Goal: Check status: Check status

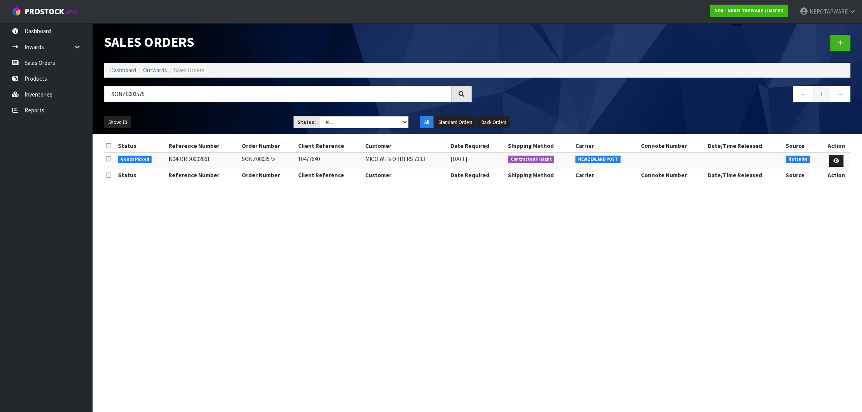
click at [145, 96] on input "SONZ0003575" at bounding box center [278, 94] width 348 height 17
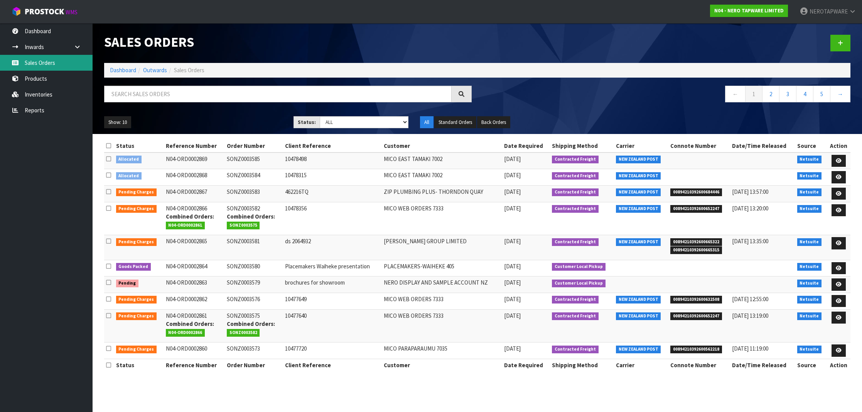
click at [48, 65] on link "Sales Orders" at bounding box center [46, 63] width 93 height 16
click at [820, 96] on link "5" at bounding box center [821, 94] width 17 height 17
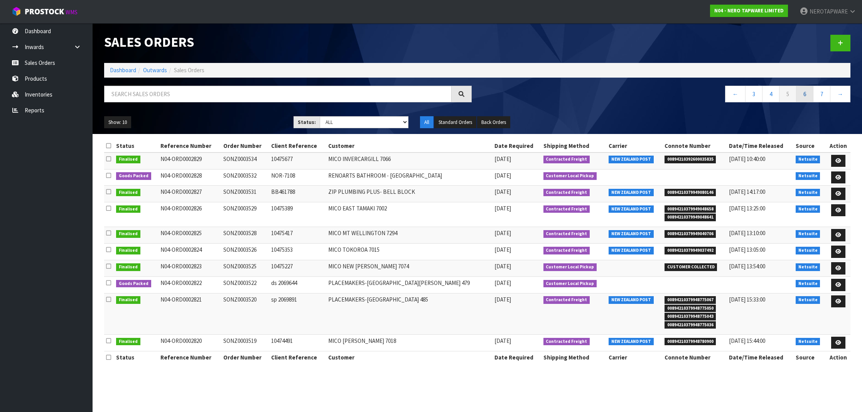
click at [809, 98] on link "6" at bounding box center [804, 94] width 17 height 17
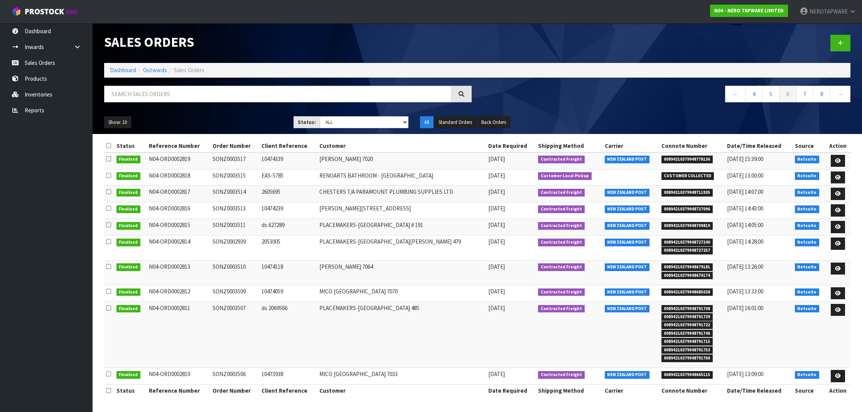
click at [227, 192] on td "SONZ0003514" at bounding box center [235, 194] width 49 height 17
copy td "SONZ0003514"
click at [678, 190] on span "00894210379948711935" at bounding box center [688, 193] width 52 height 8
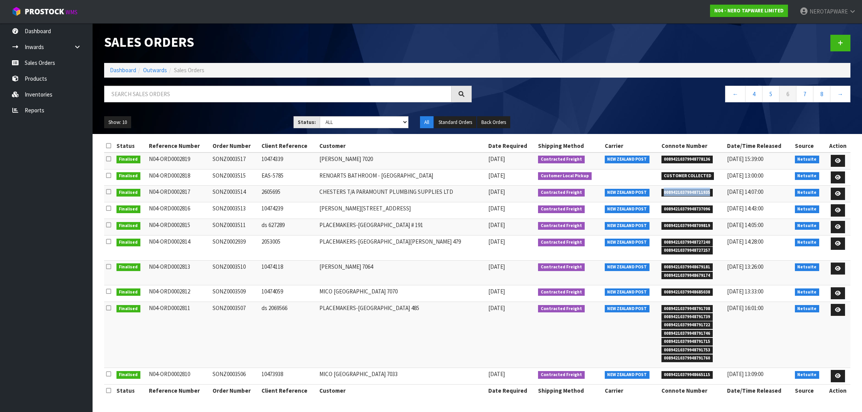
copy span "00894210379948711935"
click at [240, 189] on td "SONZ0003514" at bounding box center [235, 194] width 49 height 17
copy td "SONZ0003514"
click at [682, 207] on span "00894210379948737096" at bounding box center [688, 209] width 52 height 8
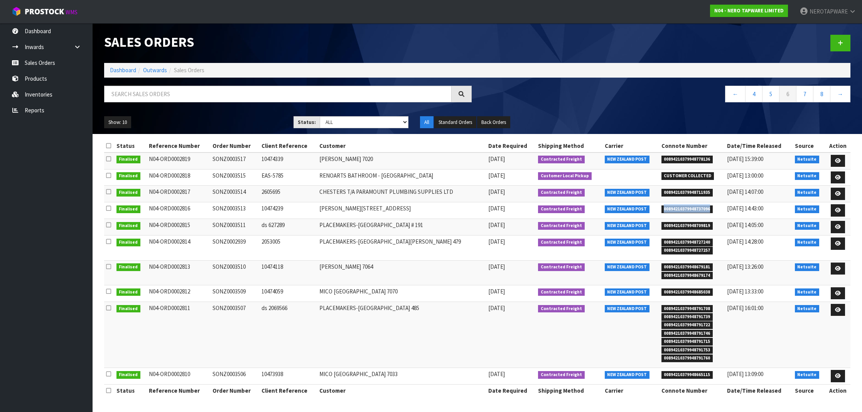
click at [682, 207] on span "00894210379948737096" at bounding box center [688, 209] width 52 height 8
copy span "00894210379948737096"
click at [237, 209] on td "SONZ0003513" at bounding box center [235, 210] width 49 height 17
copy td "SONZ0003513"
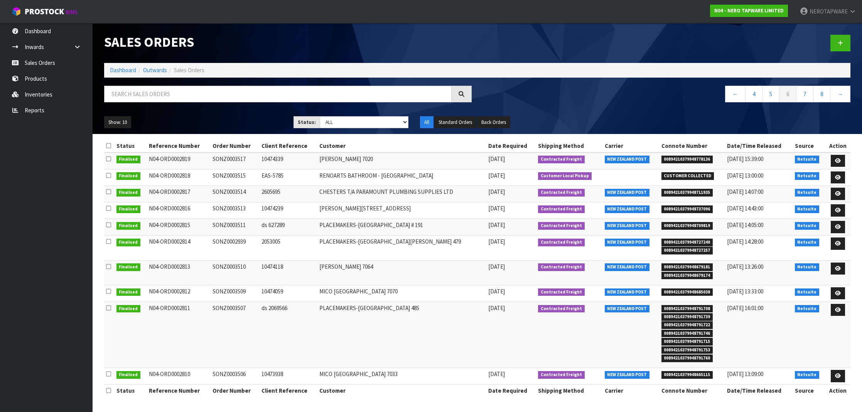
click at [687, 224] on span "00894210379948709819" at bounding box center [688, 226] width 52 height 8
copy span "00894210379948709819"
click at [241, 221] on td "SONZ0003511" at bounding box center [235, 227] width 49 height 17
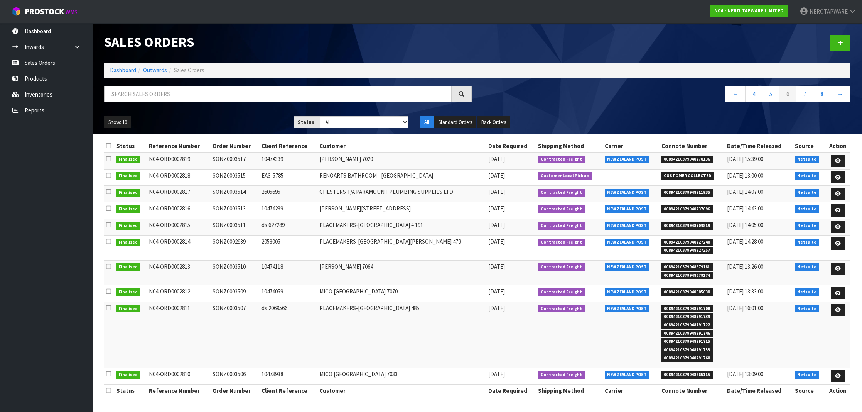
copy td "SONZ0003511"
click at [688, 241] on span "00894210379948727240" at bounding box center [688, 242] width 52 height 8
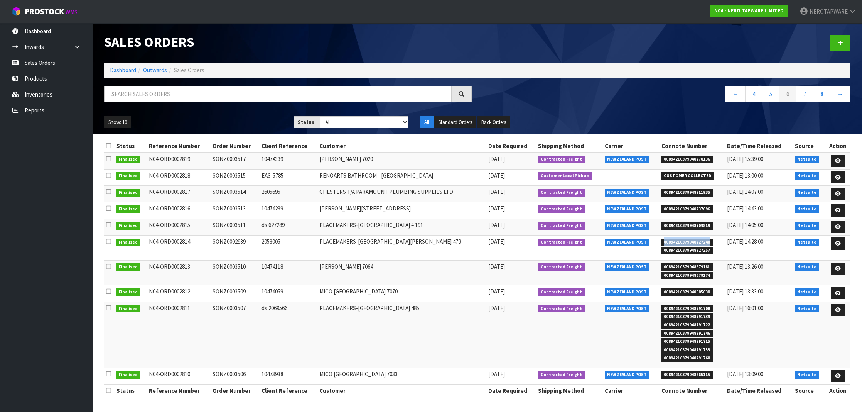
copy span "00894210379948727240"
click at [231, 243] on td "SONZ0002939" at bounding box center [235, 247] width 49 height 25
click at [233, 240] on td "SONZ0002939" at bounding box center [235, 247] width 49 height 25
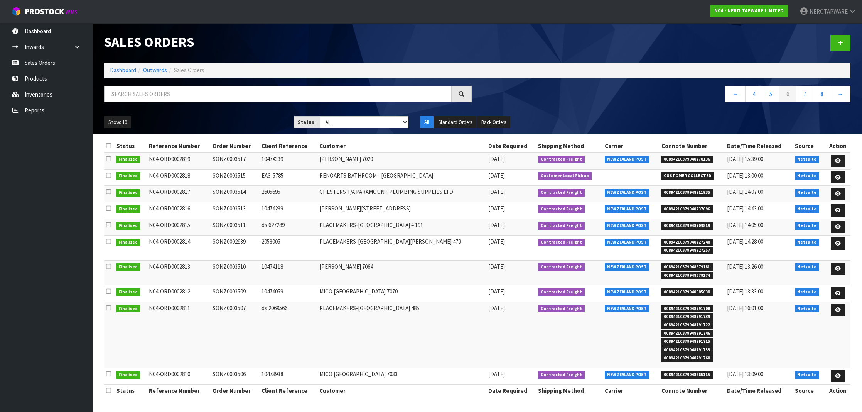
copy td "SONZ0002939"
click at [696, 263] on span "00894210379948679181" at bounding box center [688, 267] width 52 height 8
copy span "00894210379948679181"
click at [232, 265] on td "SONZ0003510" at bounding box center [235, 272] width 49 height 25
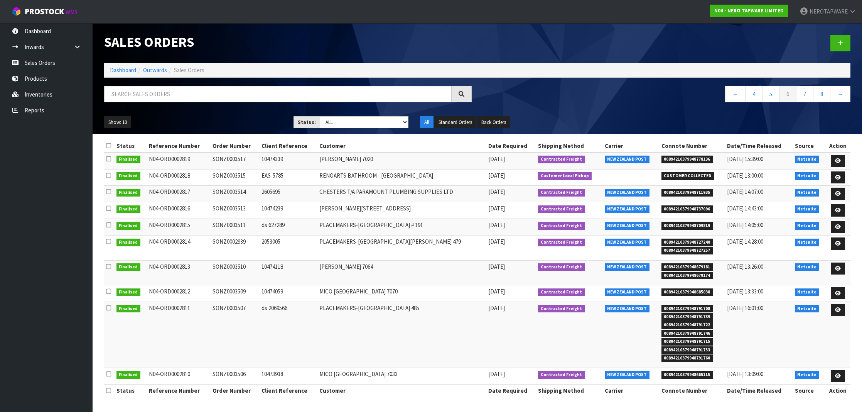
click at [232, 265] on td "SONZ0003510" at bounding box center [235, 272] width 49 height 25
click at [692, 290] on span "00894210379948685038" at bounding box center [688, 292] width 52 height 8
click at [235, 291] on td "SONZ0003509" at bounding box center [235, 293] width 49 height 17
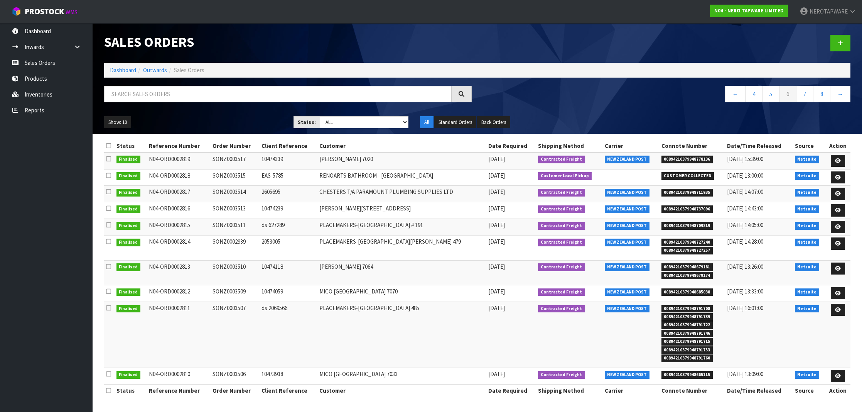
click at [685, 305] on span "00894210379948791708" at bounding box center [688, 309] width 52 height 8
click at [232, 305] on td "SONZ0003507" at bounding box center [235, 334] width 49 height 66
click at [677, 371] on span "00894210379948665115" at bounding box center [688, 375] width 52 height 8
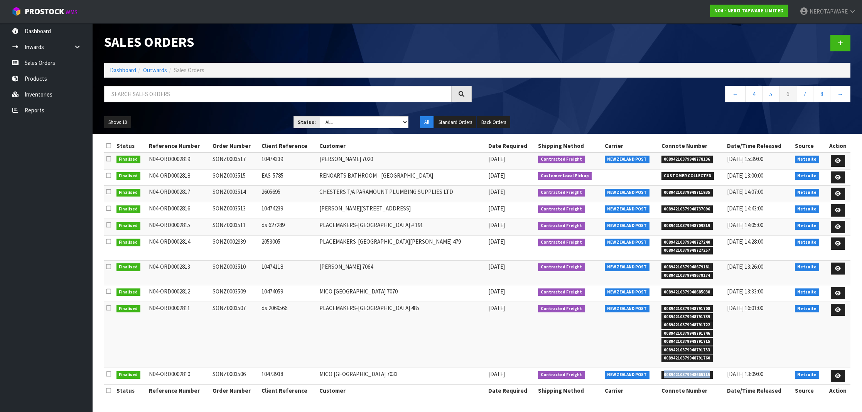
click at [677, 371] on span "00894210379948665115" at bounding box center [688, 375] width 52 height 8
click at [217, 371] on td "SONZ0003506" at bounding box center [235, 376] width 49 height 17
click at [805, 96] on link "7" at bounding box center [804, 94] width 17 height 17
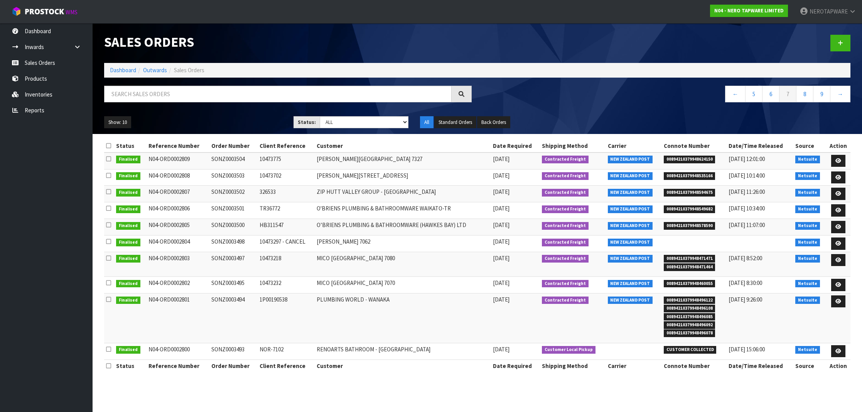
click at [706, 158] on span "00894210379948624150" at bounding box center [690, 159] width 52 height 8
click at [234, 160] on td "SONZ0003504" at bounding box center [234, 160] width 48 height 17
click at [692, 176] on span "00894210379948535166" at bounding box center [690, 176] width 52 height 8
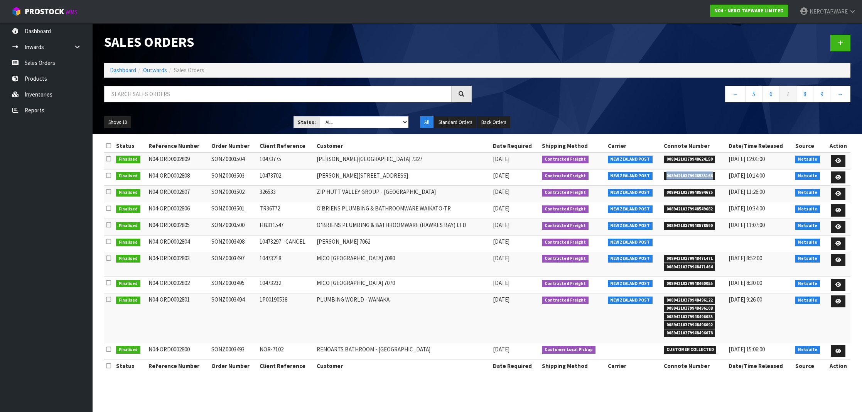
click at [692, 176] on span "00894210379948535166" at bounding box center [690, 176] width 52 height 8
click at [229, 176] on td "SONZ0003503" at bounding box center [234, 177] width 48 height 17
click at [704, 192] on span "00894210379948594675" at bounding box center [690, 193] width 52 height 8
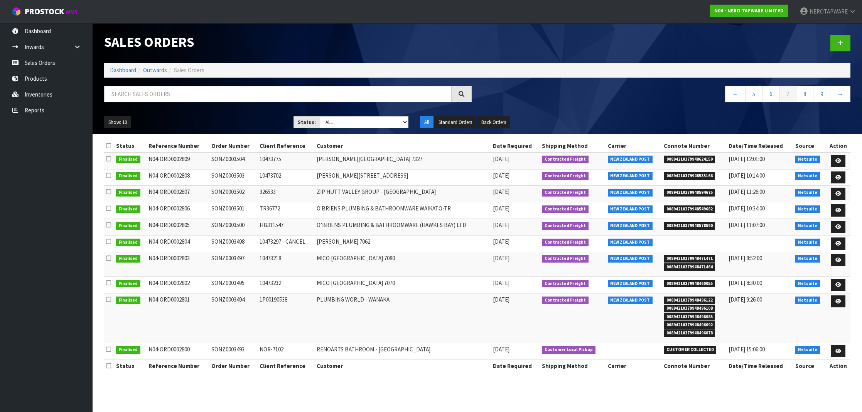
click at [228, 189] on td "SONZ0003502" at bounding box center [234, 194] width 48 height 17
click at [682, 209] on span "00894210379948549682" at bounding box center [690, 209] width 52 height 8
click at [244, 207] on td "SONZ0003501" at bounding box center [234, 210] width 48 height 17
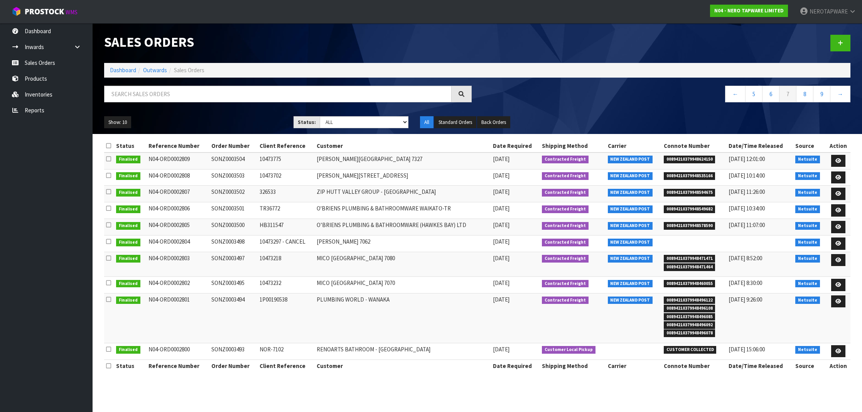
click at [244, 207] on td "SONZ0003501" at bounding box center [234, 210] width 48 height 17
click at [240, 207] on td "SONZ0003501" at bounding box center [234, 210] width 48 height 17
click at [241, 207] on td "SONZ0003501" at bounding box center [234, 210] width 48 height 17
click at [685, 225] on span "00894210379948578590" at bounding box center [690, 226] width 52 height 8
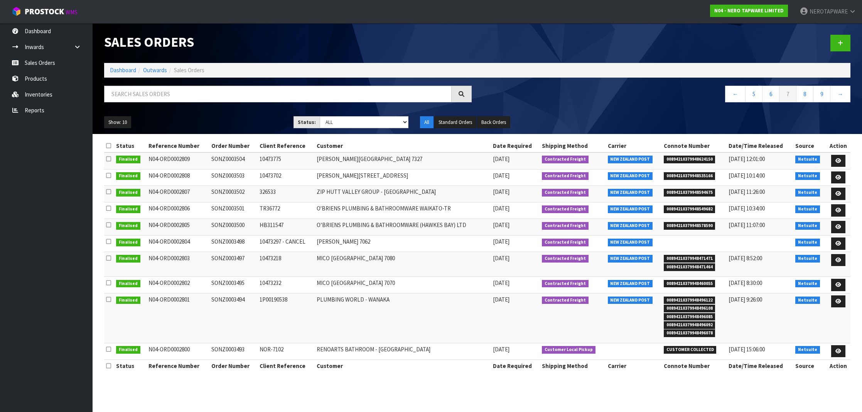
click at [660, 221] on td "NEW ZEALAND POST" at bounding box center [634, 227] width 56 height 17
click at [680, 223] on span "00894210379948578590" at bounding box center [690, 226] width 52 height 8
click at [221, 223] on td "SONZ0003500" at bounding box center [234, 227] width 48 height 17
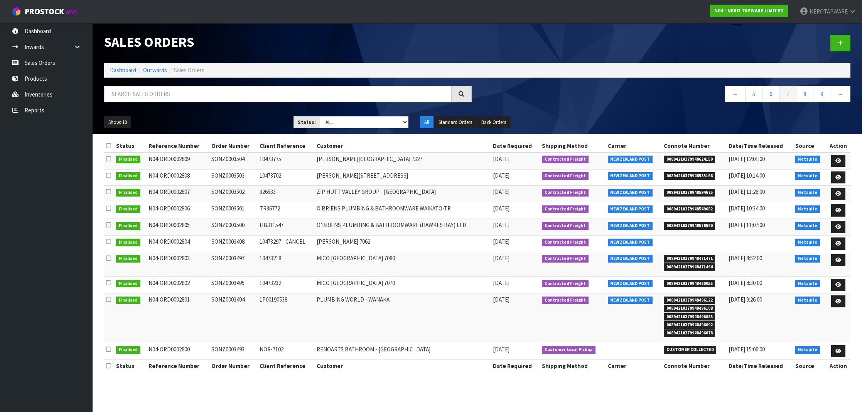
click at [232, 223] on td "SONZ0003500" at bounding box center [234, 227] width 48 height 17
click at [692, 255] on span "00894210379948471471" at bounding box center [690, 259] width 52 height 8
click at [227, 256] on td "SONZ0003497" at bounding box center [234, 264] width 48 height 25
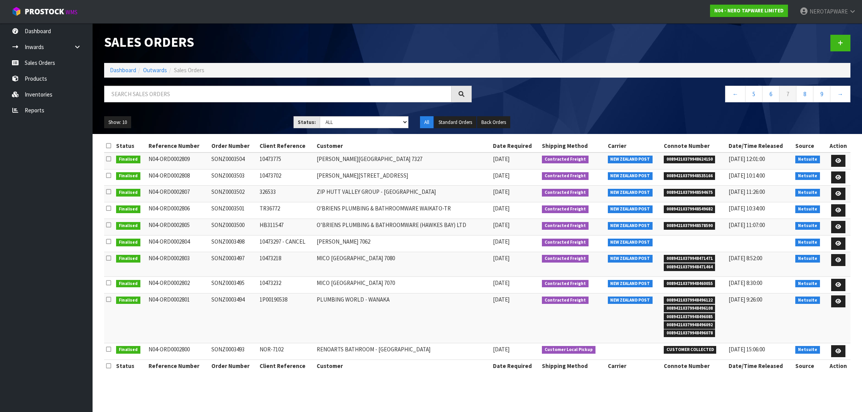
click at [227, 256] on td "SONZ0003497" at bounding box center [234, 264] width 48 height 25
click at [695, 281] on span "00894210379948460055" at bounding box center [690, 284] width 52 height 8
click at [538, 262] on td "[DATE]" at bounding box center [515, 264] width 49 height 25
click at [693, 281] on span "00894210379948460055" at bounding box center [690, 284] width 52 height 8
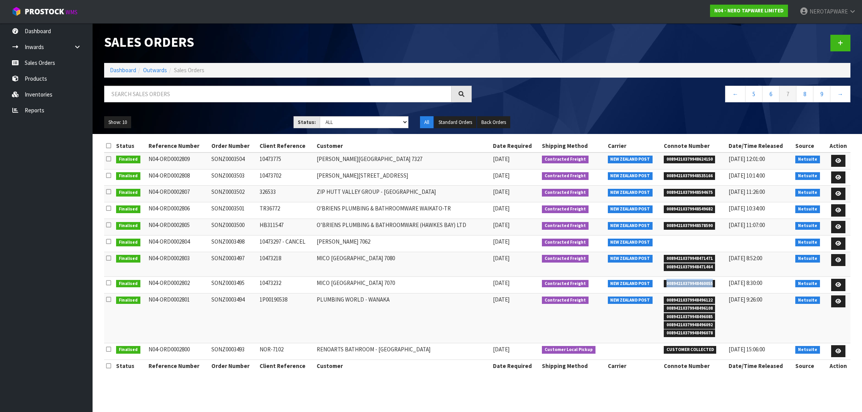
click at [693, 281] on span "00894210379948460055" at bounding box center [690, 284] width 52 height 8
click at [539, 257] on td "[DATE]" at bounding box center [515, 264] width 49 height 25
click at [676, 281] on span "00894210379948460055" at bounding box center [690, 284] width 52 height 8
